Goal: Task Accomplishment & Management: Manage account settings

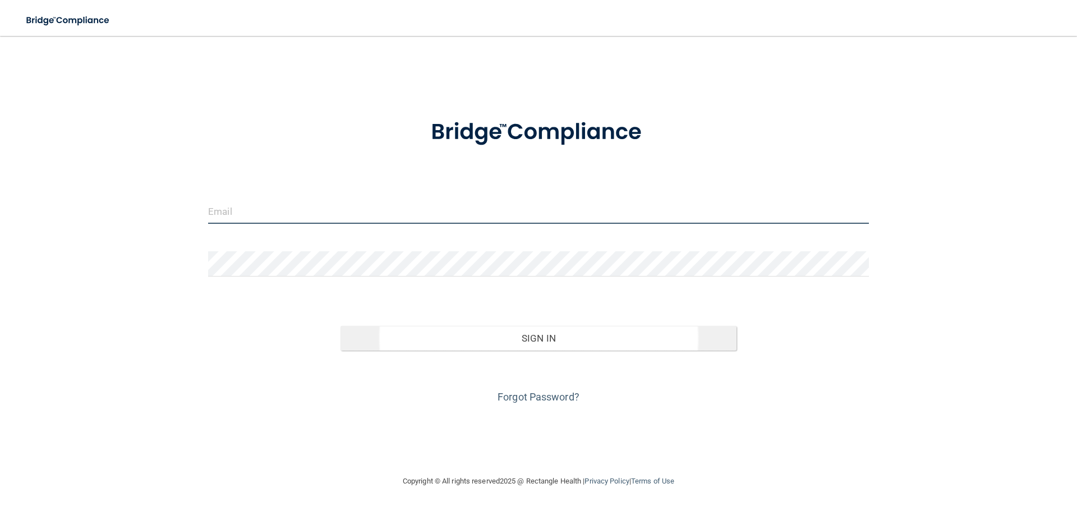
type input "[PERSON_NAME][EMAIL_ADDRESS][DOMAIN_NAME]"
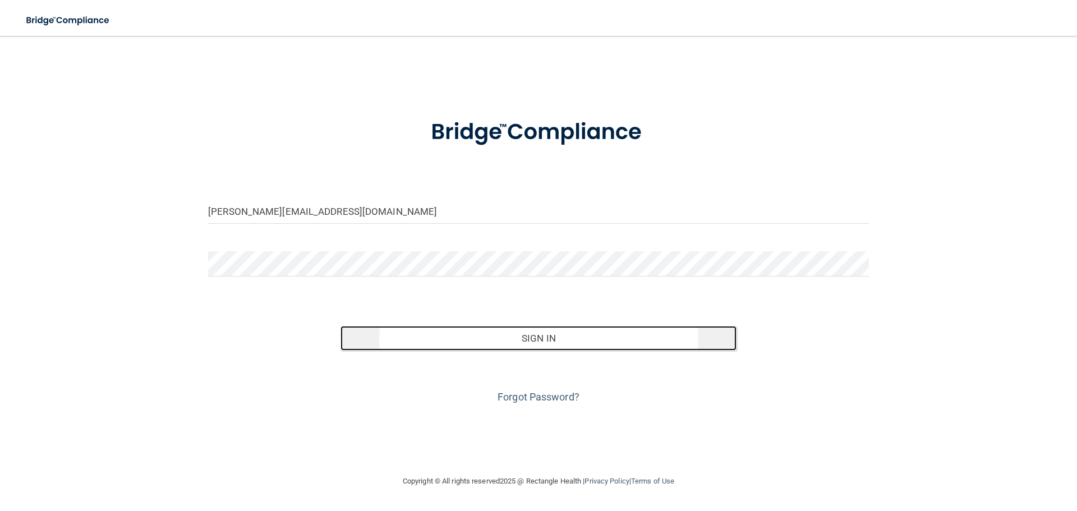
click at [524, 338] on button "Sign In" at bounding box center [538, 338] width 397 height 25
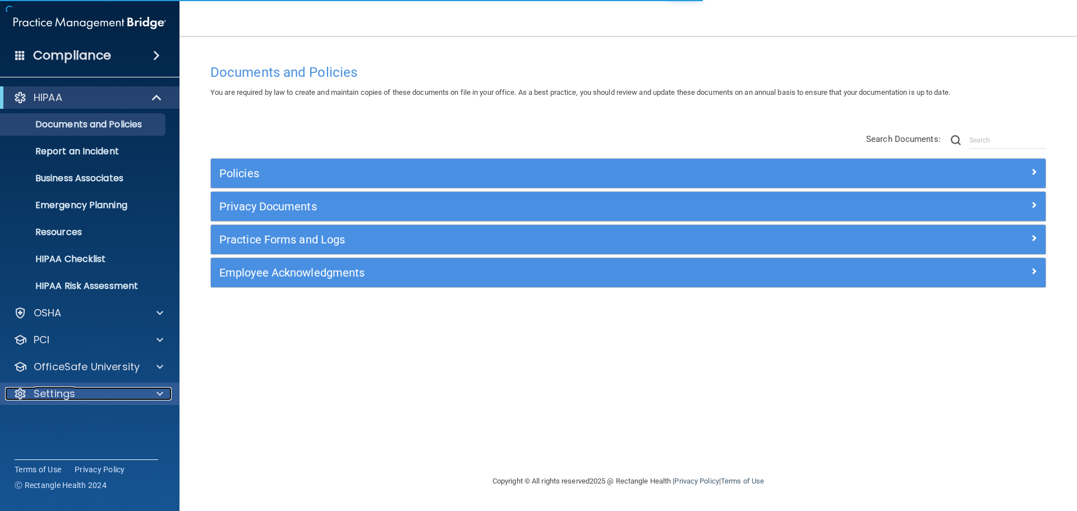
click at [156, 393] on div at bounding box center [158, 393] width 28 height 13
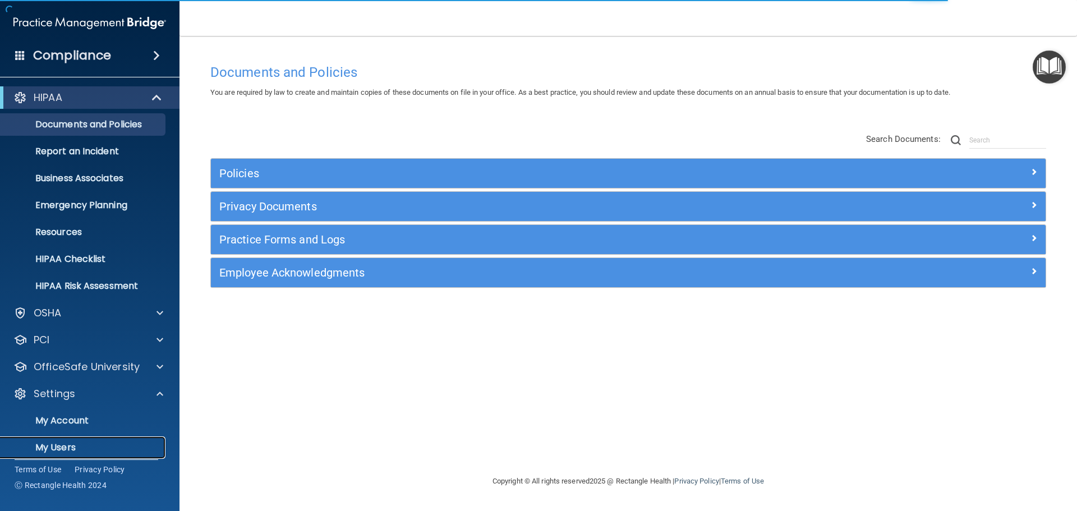
click at [57, 446] on p "My Users" at bounding box center [83, 447] width 153 height 11
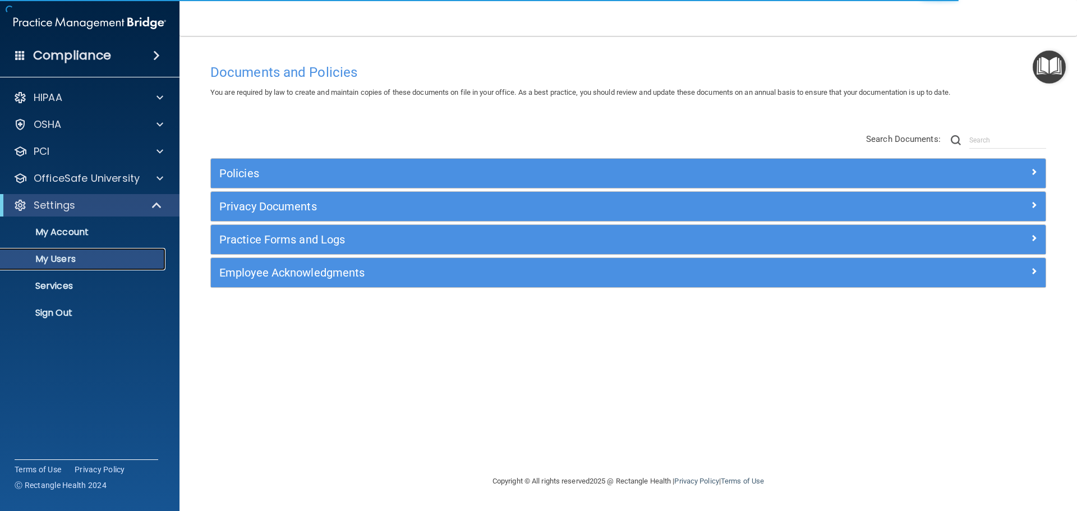
select select "20"
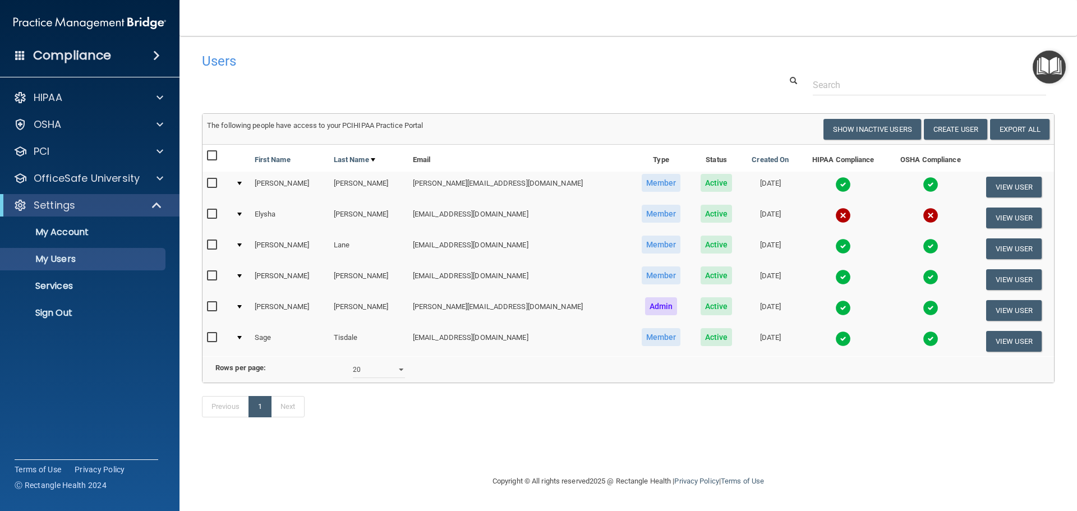
click at [209, 214] on input "checkbox" at bounding box center [213, 214] width 13 height 9
checkbox input "true"
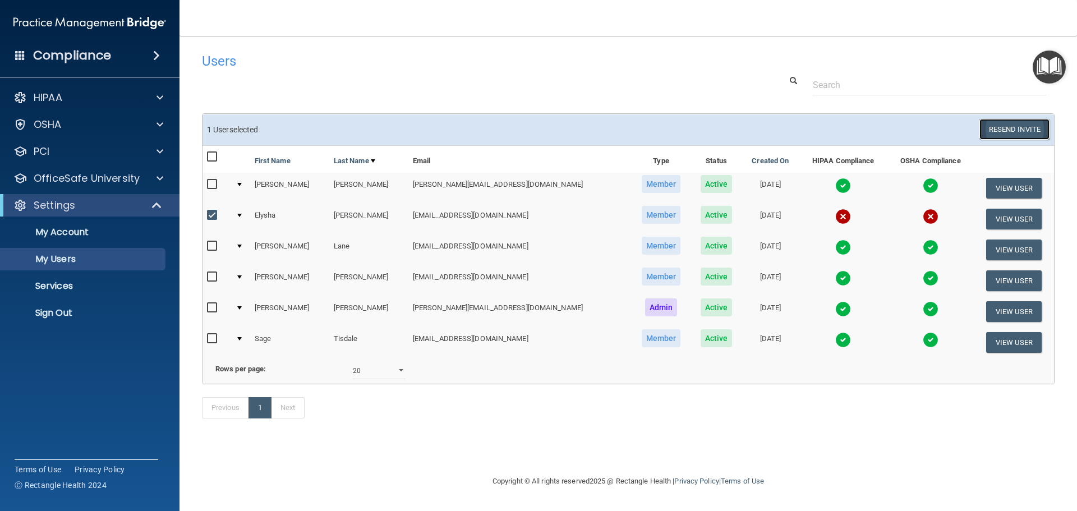
click at [1023, 134] on button "Resend Invite" at bounding box center [1014, 129] width 70 height 21
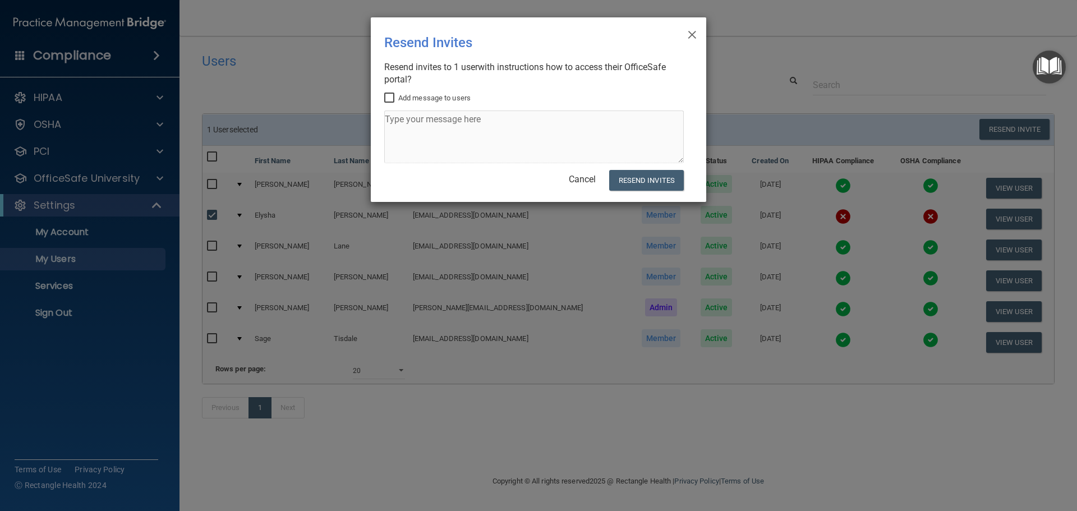
click at [388, 97] on input "Add message to users" at bounding box center [390, 98] width 13 height 9
checkbox input "true"
click at [406, 122] on textarea at bounding box center [534, 136] width 300 height 53
type textarea "Please complete at work [DATE]. Thank you! [PERSON_NAME]"
click at [628, 181] on button "Resend Invites" at bounding box center [646, 180] width 75 height 21
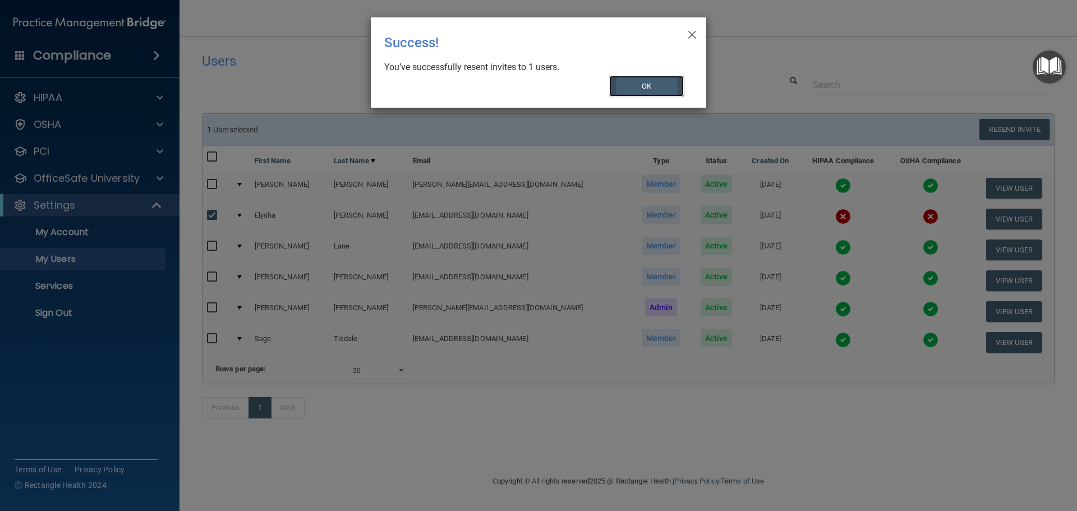
click at [638, 85] on button "OK" at bounding box center [646, 86] width 75 height 21
